Goal: Task Accomplishment & Management: Use online tool/utility

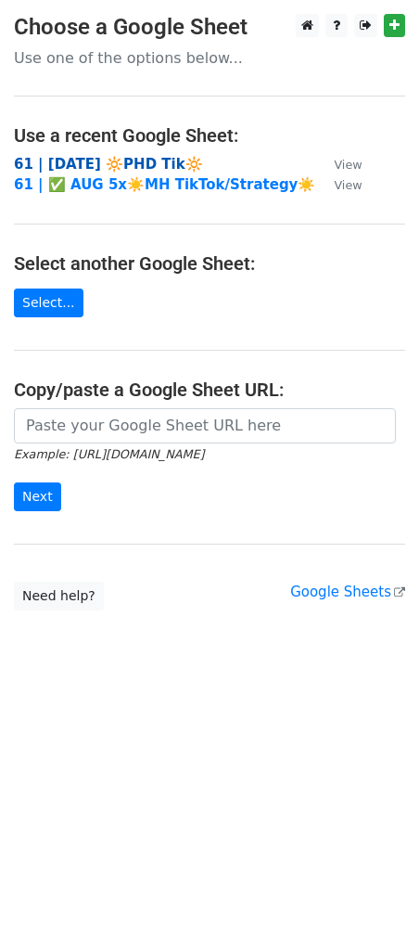
click at [136, 159] on strong "61 | [DATE] 🔆PHD Tik🔆" at bounding box center [108, 164] width 189 height 17
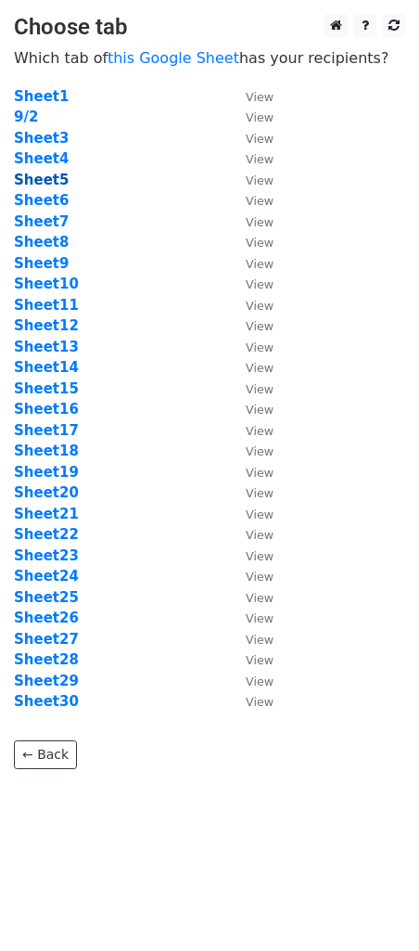
click at [49, 181] on strong "Sheet5" at bounding box center [41, 180] width 55 height 17
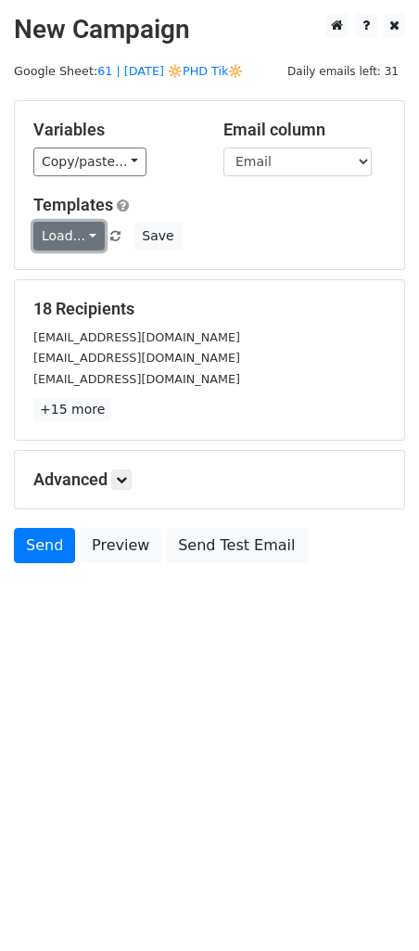
click at [66, 237] on link "Load..." at bounding box center [68, 236] width 71 height 29
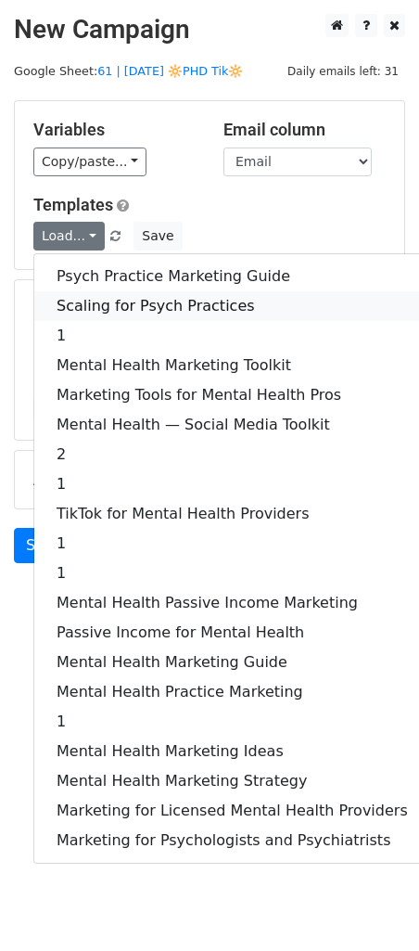
click at [153, 298] on link "Scaling for Psych Practices" at bounding box center [232, 306] width 396 height 30
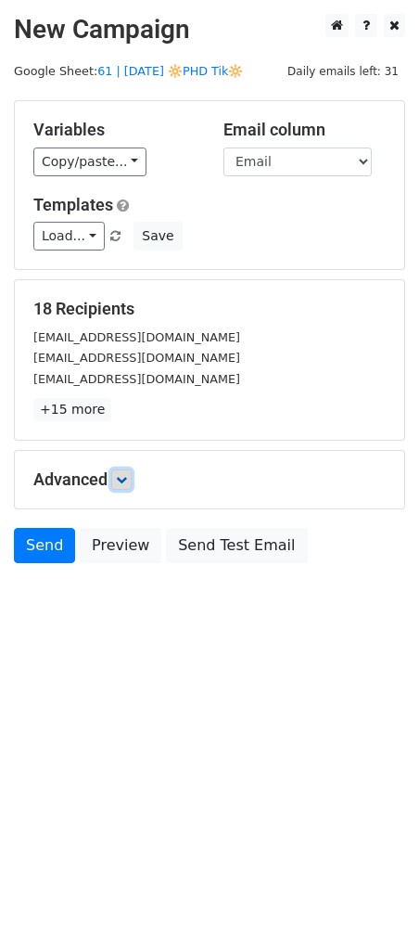
click at [125, 476] on icon at bounding box center [121, 479] width 11 height 11
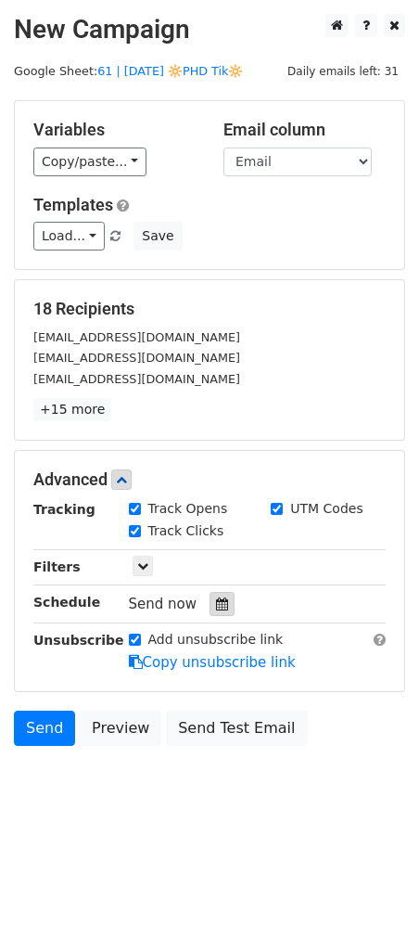
click at [218, 603] on icon at bounding box center [222, 603] width 12 height 13
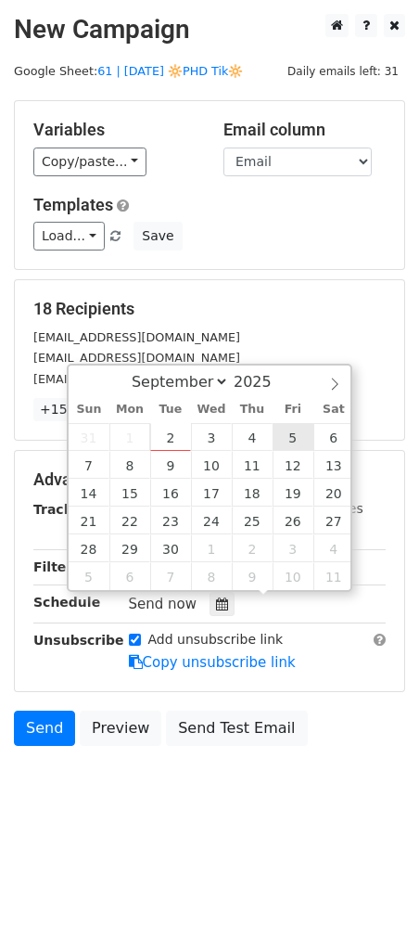
type input "2025-09-05 12:00"
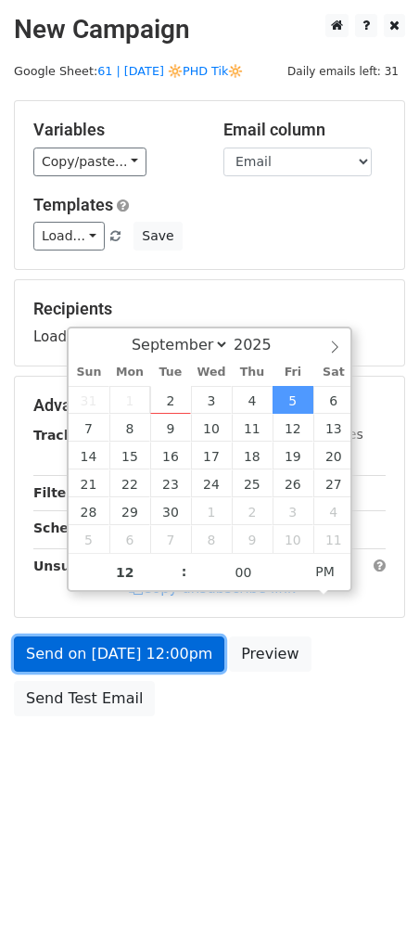
click at [168, 648] on link "Send on Sep 5 at 12:00pm" at bounding box center [119, 653] width 211 height 35
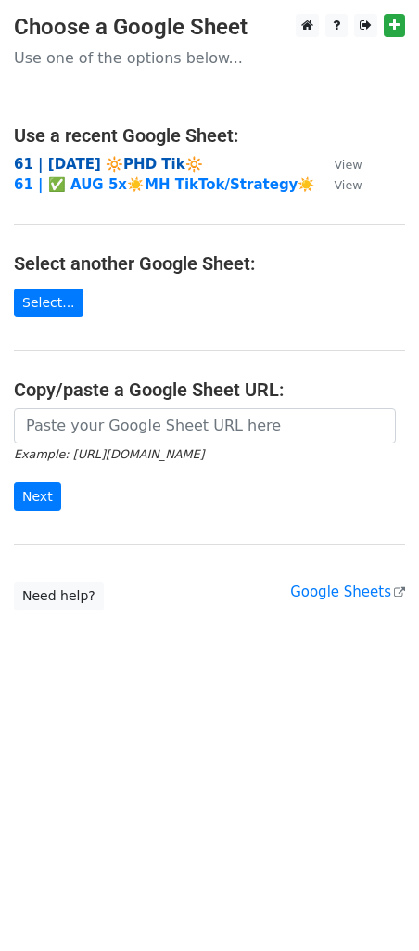
click at [146, 160] on strong "61 | [DATE] 🔆PHD Tik🔆" at bounding box center [108, 164] width 189 height 17
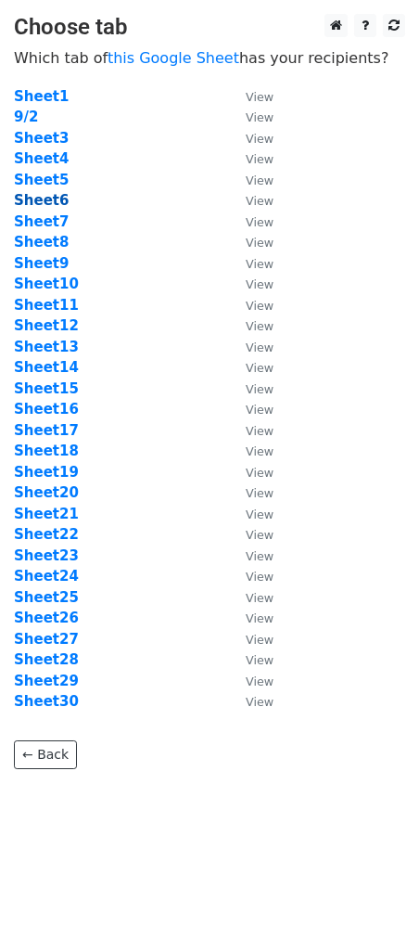
click at [51, 202] on strong "Sheet6" at bounding box center [41, 200] width 55 height 17
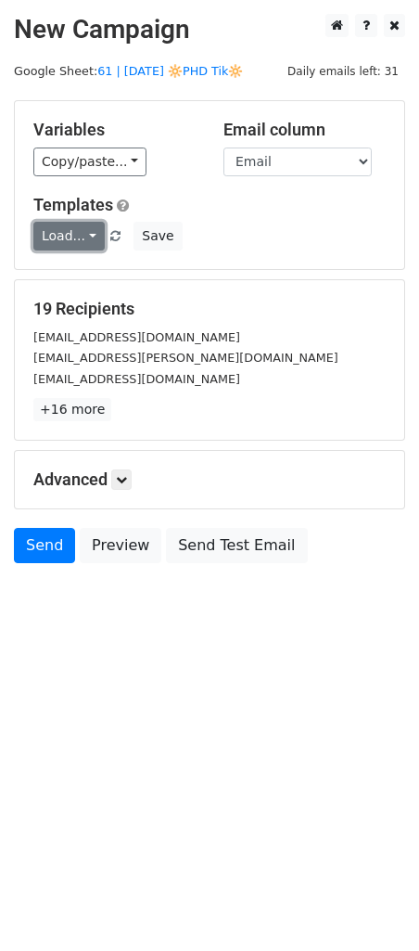
click at [71, 240] on link "Load..." at bounding box center [68, 236] width 71 height 29
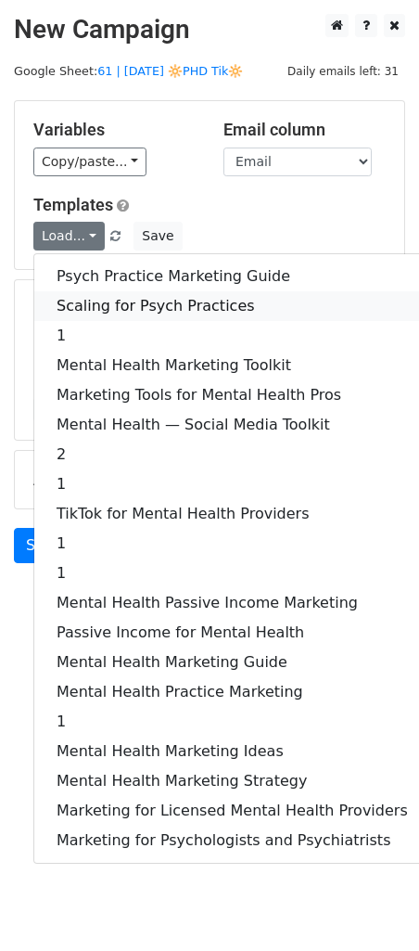
click at [109, 305] on link "Scaling for Psych Practices" at bounding box center [232, 306] width 396 height 30
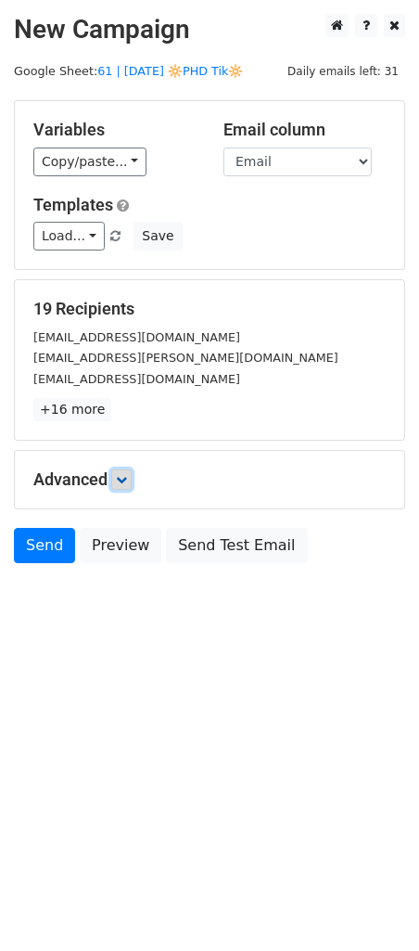
click at [126, 485] on link at bounding box center [121, 479] width 20 height 20
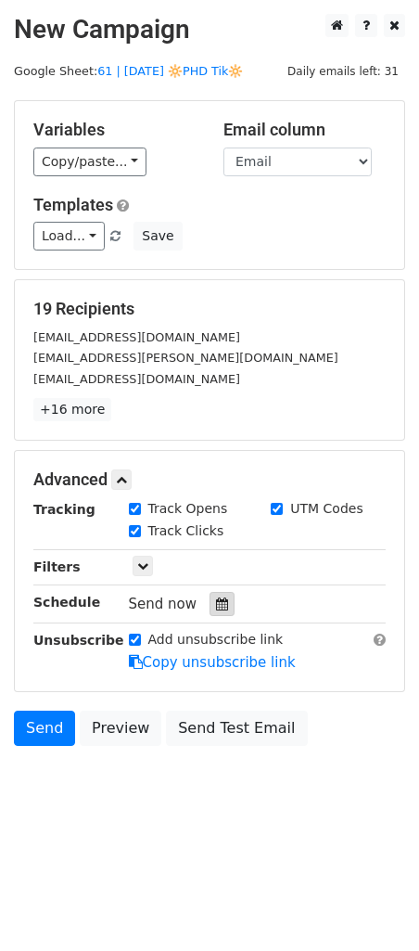
click at [224, 603] on div at bounding box center [222, 604] width 25 height 24
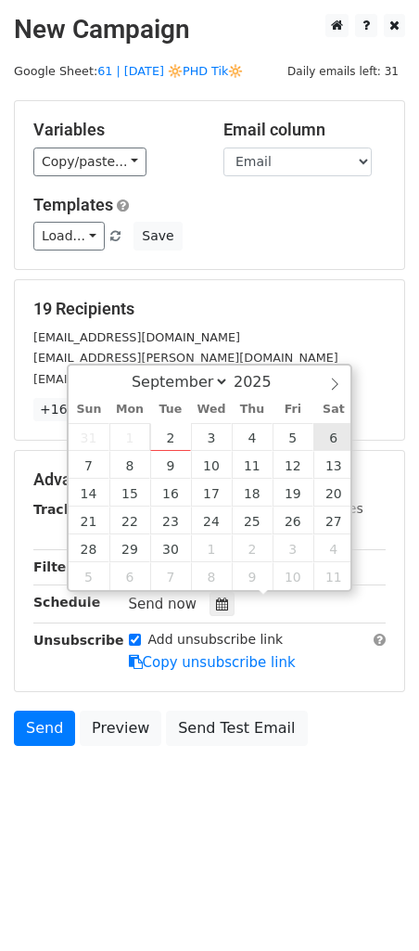
type input "2025-09-06 12:00"
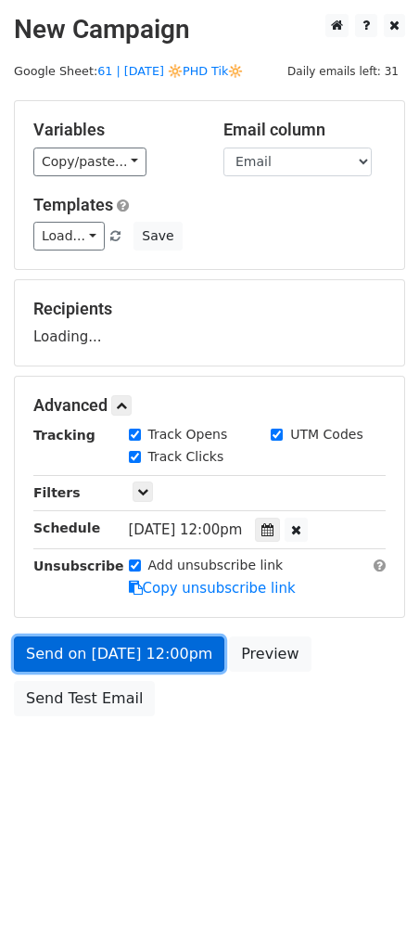
click at [200, 643] on link "Send on Sep 6 at 12:00pm" at bounding box center [119, 653] width 211 height 35
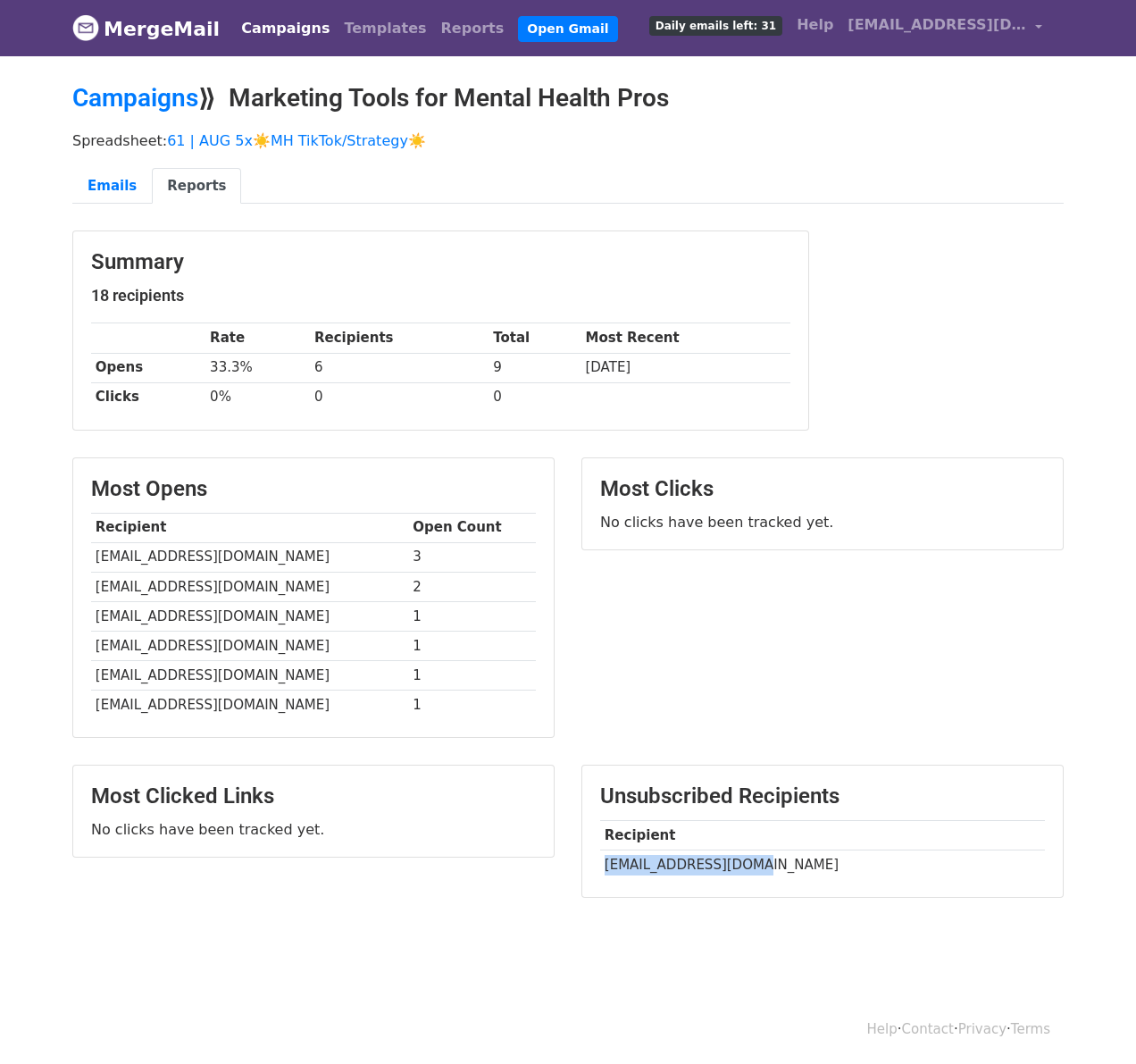
drag, startPoint x: 607, startPoint y: 861, endPoint x: 740, endPoint y: 857, distance: 133.1
click at [740, 857] on td "ergccg@sbcglobal.net" at bounding box center [822, 865] width 445 height 30
copy td "ergccg@sbcglobal.net"
